Goal: Register for event/course

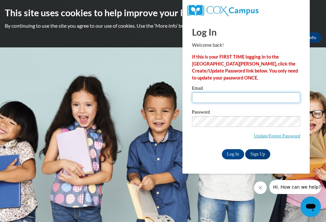
click at [264, 93] on input "Email" at bounding box center [246, 97] width 108 height 11
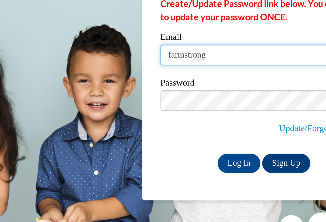
type input "farmstrongf"
type input "t"
click at [192, 92] on input "t" at bounding box center [246, 97] width 108 height 11
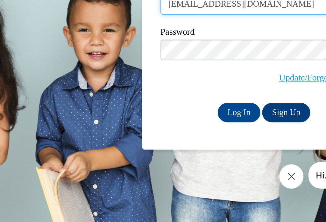
type input "farmstrong@tcjackets.net"
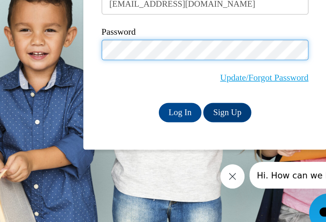
click at [222, 149] on input "Log In" at bounding box center [233, 154] width 22 height 10
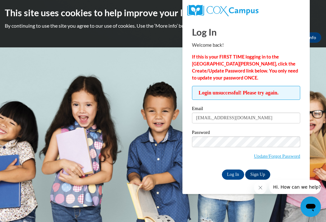
click at [273, 155] on link "Update/Forgot Password" at bounding box center [277, 156] width 46 height 5
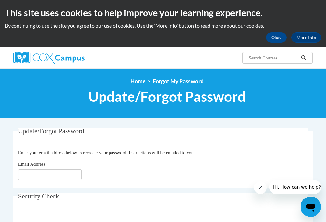
scroll to position [71, 0]
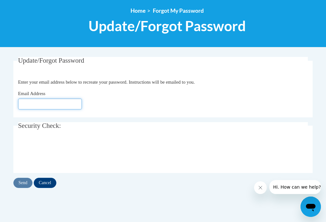
click at [48, 104] on input "Email Address" at bounding box center [50, 104] width 64 height 11
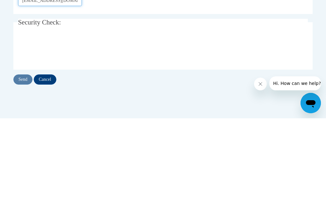
type input "[EMAIL_ADDRESS][DOMAIN_NAME]"
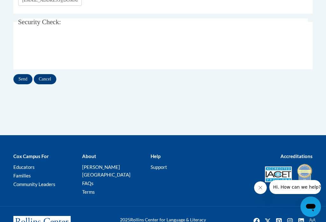
click at [21, 80] on input "Send" at bounding box center [22, 79] width 19 height 10
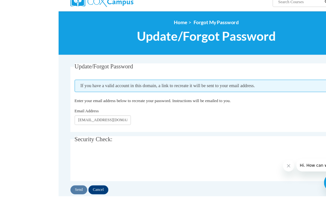
scroll to position [75, 0]
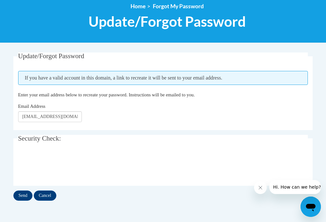
click at [18, 196] on input "Send" at bounding box center [22, 196] width 19 height 10
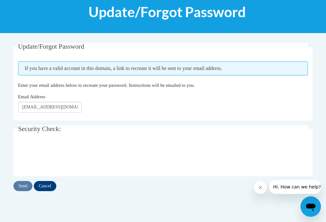
scroll to position [85, 0]
click at [45, 190] on input "Cancel" at bounding box center [45, 186] width 23 height 10
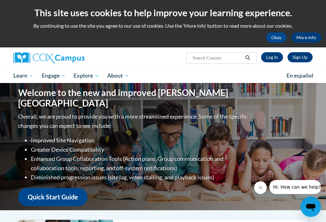
click at [272, 60] on link "Log In" at bounding box center [272, 57] width 22 height 10
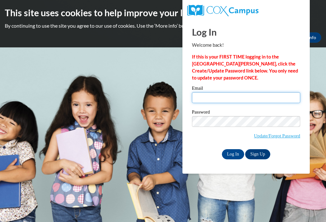
click at [233, 94] on input "Email" at bounding box center [246, 97] width 108 height 11
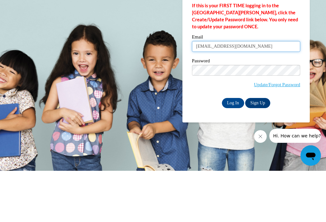
type input "fmarmstrong89@yahoo.com"
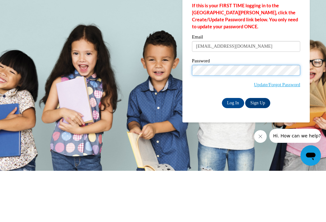
click at [233, 149] on input "Log In" at bounding box center [233, 154] width 22 height 10
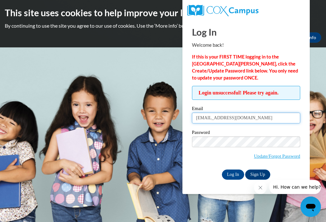
click at [262, 119] on input "[EMAIL_ADDRESS][DOMAIN_NAME]" at bounding box center [246, 118] width 108 height 11
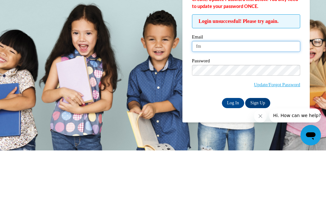
type input "f"
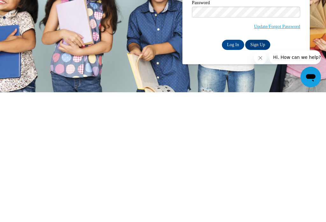
click at [260, 170] on link "Sign Up" at bounding box center [257, 175] width 25 height 10
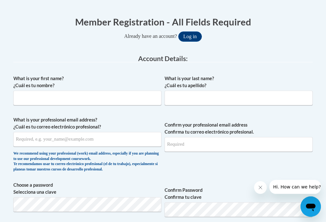
scroll to position [133, 0]
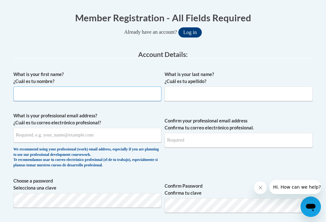
click at [99, 98] on input "What is your first name? ¿Cuál es tu nombre?" at bounding box center [87, 94] width 148 height 15
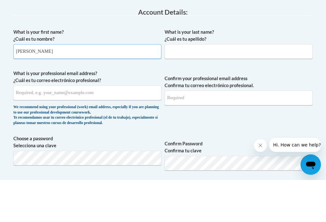
type input "[PERSON_NAME]"
click at [202, 87] on input "What is your last name? ¿Cuál es tu apellido?" at bounding box center [239, 94] width 148 height 15
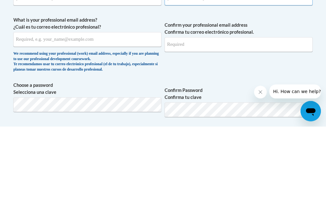
type input "[PERSON_NAME]"
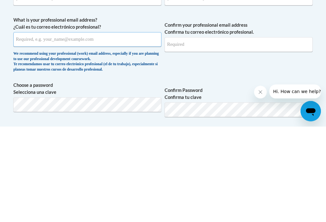
click at [126, 128] on input "What is your professional email address? ¿Cuál es tu correo electrónico profesi…" at bounding box center [87, 135] width 148 height 15
type input "[EMAIL_ADDRESS][DOMAIN_NAME]"
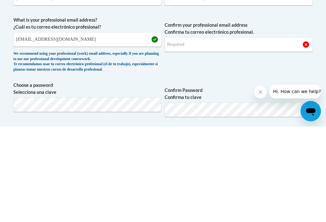
click at [209, 133] on input "Confirm your professional email address Confirma tu correo electrónico profesio…" at bounding box center [239, 140] width 148 height 15
type input "t"
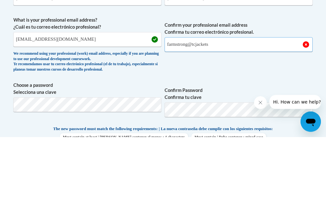
scroll to position [148, 0]
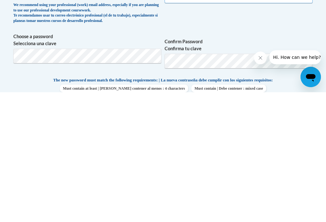
type input "farmstrong@tcjackets"
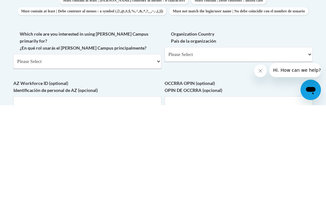
scroll to position [249, 0]
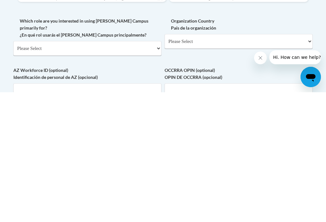
click at [311, 164] on select "Please Select [GEOGRAPHIC_DATA] | [GEOGRAPHIC_DATA] Outside of [GEOGRAPHIC_DATA…" at bounding box center [239, 171] width 148 height 15
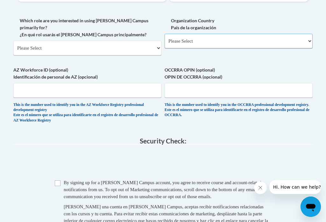
select select "ad49bcad-a171-4b2e-b99c-48b446064914"
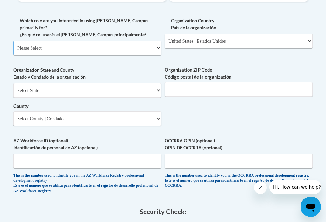
click at [154, 42] on select "Please Select College/University | Colegio/Universidad Community/Nonprofit Part…" at bounding box center [87, 48] width 148 height 15
select select "fbf2d438-af2f-41f8-98f1-81c410e29de3"
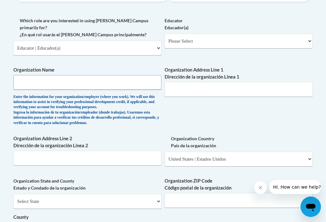
click at [92, 75] on input "Organization Name" at bounding box center [87, 82] width 148 height 15
type input "Hand In Hand"
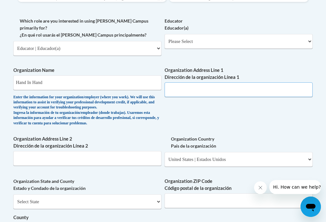
click at [214, 83] on input "Organization Address Line 1 Dirección de la organización Línea 1" at bounding box center [239, 90] width 148 height 15
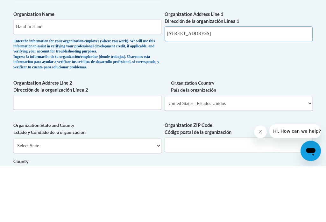
click at [207, 83] on input "4867 HWY 8" at bounding box center [239, 90] width 148 height 15
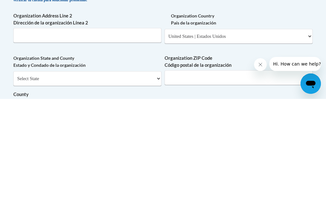
type input "4867 HWY 84"
click at [157, 195] on select "Select State Alabama Alaska Arizona Arkansas California Colorado Connecticut De…" at bounding box center [87, 202] width 148 height 15
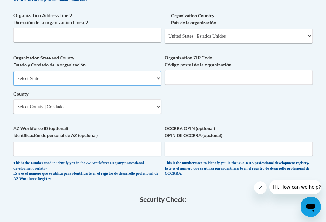
select select "Georgia"
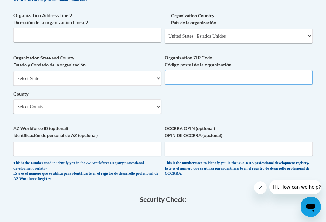
click at [294, 70] on input "Organization ZIP Code Código postal de la organización" at bounding box center [239, 77] width 148 height 15
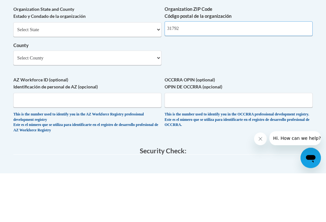
type input "31792"
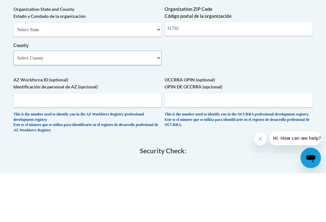
click at [160, 100] on select "Select County Appling Atkinson Bacon Baker Baldwin Banks Barrow Bartow Ben Hill…" at bounding box center [87, 107] width 148 height 15
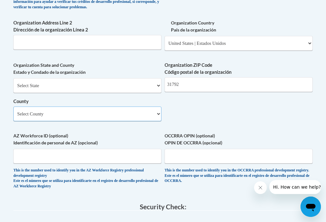
scroll to position [490, 0]
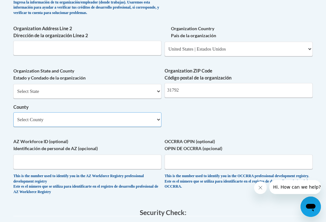
click at [159, 113] on select "Select County Appling Atkinson Bacon Baker Baldwin Banks Barrow Bartow Ben Hill…" at bounding box center [87, 120] width 148 height 15
click at [156, 113] on select "Select County Appling Atkinson Bacon Baker Baldwin Banks Barrow Bartow Ben Hill…" at bounding box center [87, 120] width 148 height 15
select select "Thomas"
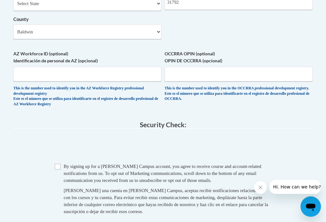
scroll to position [578, 0]
click at [60, 164] on input "Checkbox" at bounding box center [58, 167] width 6 height 6
checkbox input "true"
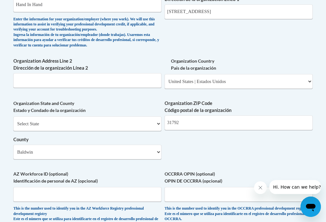
scroll to position [456, 0]
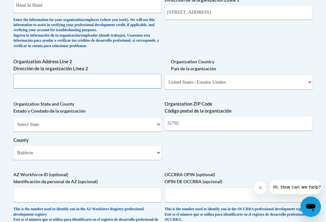
click at [87, 74] on input "Organization Address Line 2 Dirección de la organización Línea 2" at bounding box center [87, 81] width 148 height 15
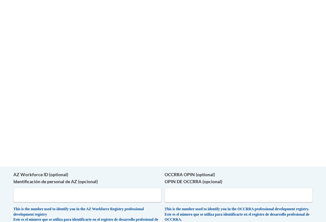
scroll to position [623, 0]
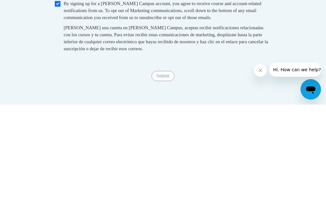
type input "Thomasville"
click at [163, 189] on div "Submit Submit" at bounding box center [163, 194] width 300 height 10
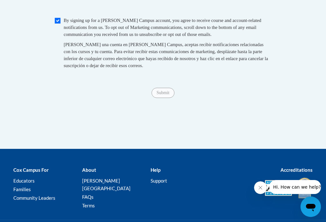
click at [168, 90] on span "Submit" at bounding box center [163, 92] width 23 height 5
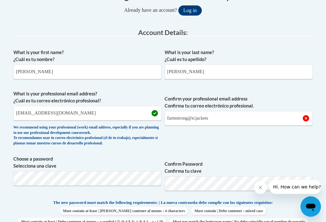
scroll to position [158, 0]
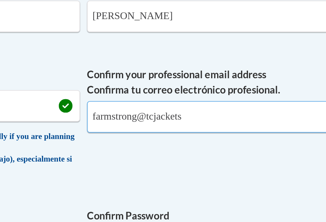
click at [165, 108] on input "farmstrong@tcjackets" at bounding box center [239, 115] width 148 height 15
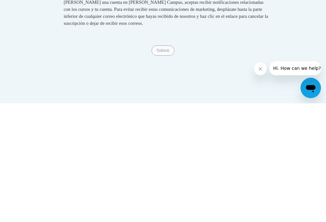
type input "[EMAIL_ADDRESS][DOMAIN_NAME]"
click at [166, 165] on div "Submit Submit" at bounding box center [163, 170] width 300 height 10
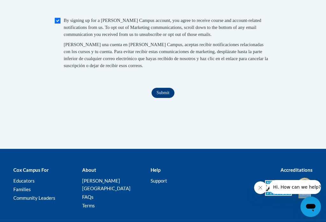
click at [166, 88] on input "Submit" at bounding box center [163, 93] width 23 height 10
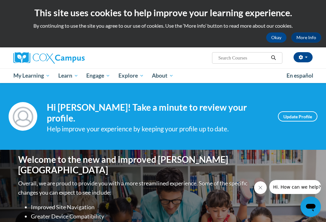
click at [294, 121] on link "Update Profile" at bounding box center [298, 117] width 40 height 10
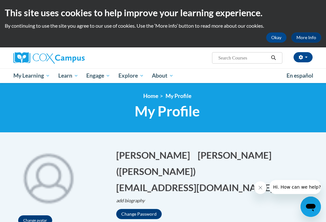
click at [250, 56] on input "Search..." at bounding box center [243, 58] width 51 height 8
type input "Reading fluency"
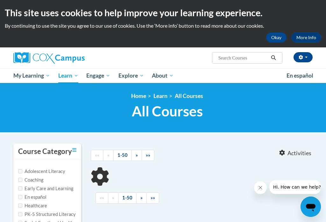
type input "Reading fluency"
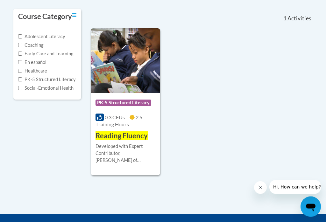
scroll to position [135, 0]
click at [128, 113] on div "Course Category: PK-5 Structured Literacy 0.3 CEUs 2.5 Training Hours COURSE Re…" at bounding box center [125, 117] width 69 height 48
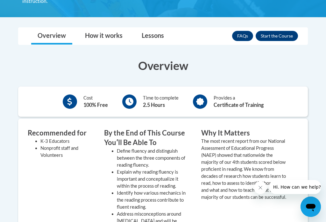
scroll to position [171, 0]
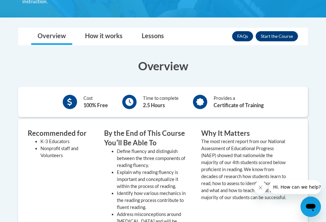
click at [278, 31] on button "Enroll" at bounding box center [277, 36] width 42 height 10
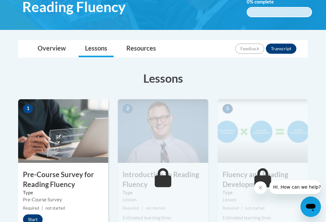
scroll to position [114, 0]
click at [22, 220] on div "Start" at bounding box center [34, 220] width 33 height 10
click at [42, 215] on div "Start" at bounding box center [34, 220] width 33 height 10
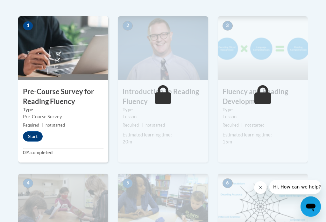
scroll to position [197, 0]
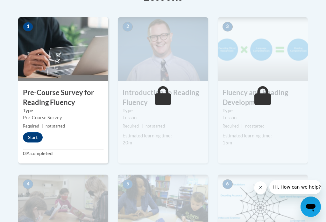
click at [35, 137] on button "Start" at bounding box center [33, 138] width 20 height 10
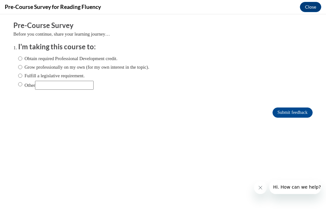
scroll to position [197, 0]
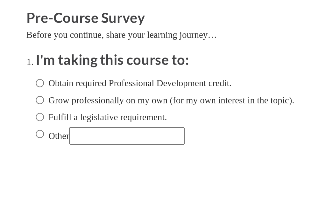
click at [20, 42] on input "Obtain required Professional Development credit." at bounding box center [20, 40] width 4 height 7
radio input "true"
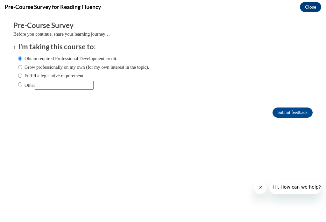
scroll to position [124, 0]
click at [287, 115] on input "Submit feedback" at bounding box center [293, 113] width 40 height 10
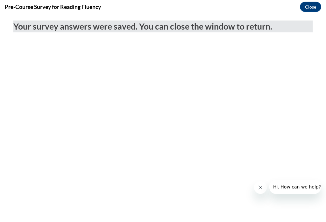
scroll to position [228, 0]
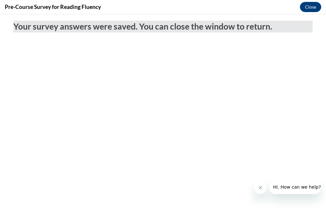
click at [316, 11] on button "Close" at bounding box center [310, 7] width 21 height 10
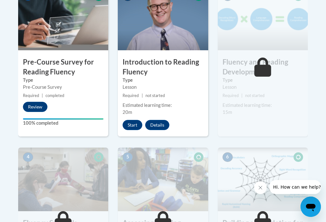
click at [262, 188] on icon "Close message from company" at bounding box center [260, 188] width 5 height 5
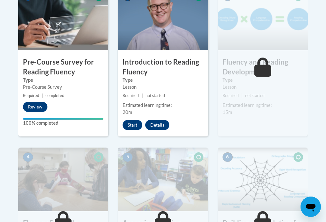
click at [130, 124] on button "Start" at bounding box center [133, 125] width 20 height 10
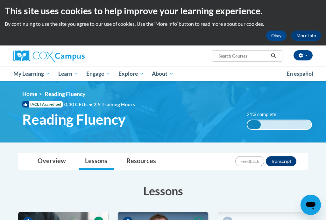
scroll to position [3, 0]
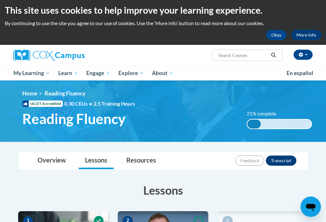
click at [276, 127] on div "21% complete 0.001%" at bounding box center [279, 124] width 65 height 10
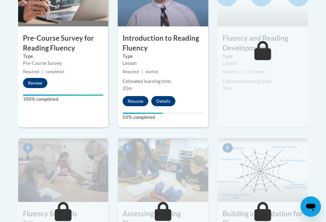
scroll to position [252, 0]
click at [134, 101] on button "Resume" at bounding box center [136, 101] width 26 height 10
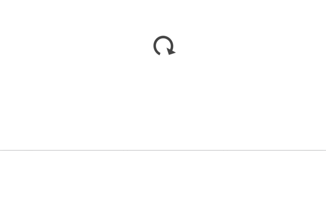
scroll to position [323, 0]
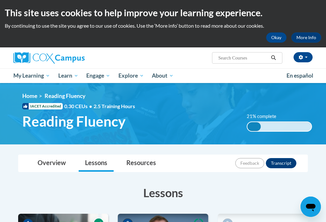
click at [308, 59] on button "button" at bounding box center [303, 57] width 19 height 10
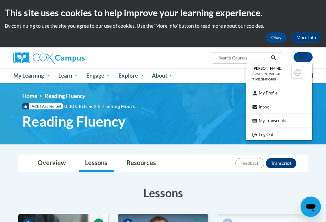
click at [267, 133] on link "Log Out" at bounding box center [279, 135] width 66 height 8
